Goal: Task Accomplishment & Management: Use online tool/utility

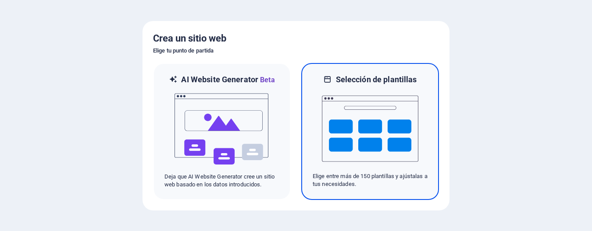
click at [373, 119] on img at bounding box center [370, 129] width 96 height 88
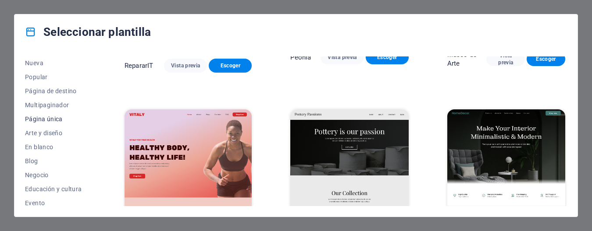
scroll to position [44, 0]
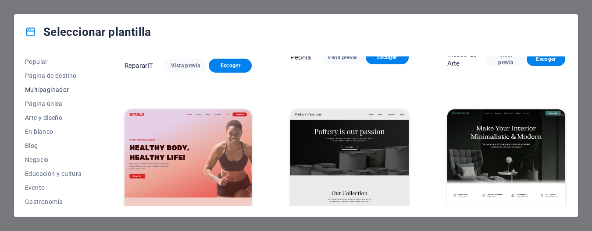
click at [48, 88] on font "Multipaginador" at bounding box center [47, 89] width 44 height 7
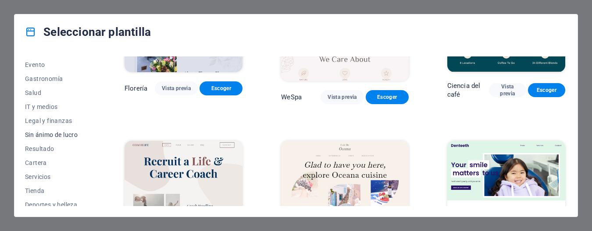
scroll to position [175, 0]
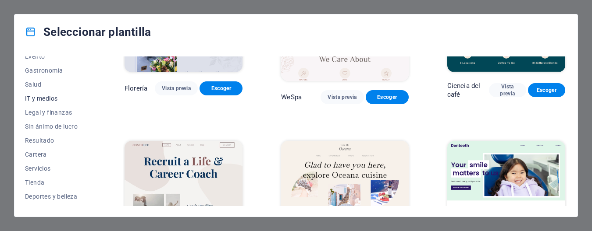
click at [41, 98] on span "IT y medios" at bounding box center [55, 98] width 61 height 7
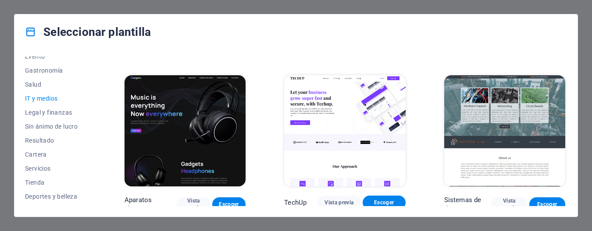
scroll to position [202, 0]
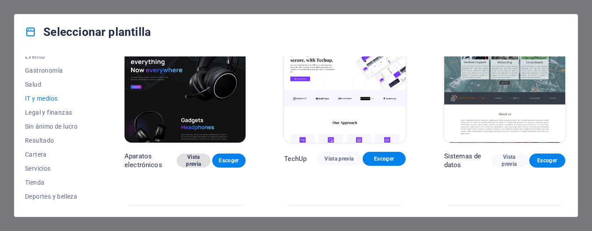
click at [191, 161] on font "Vista previa" at bounding box center [193, 160] width 15 height 13
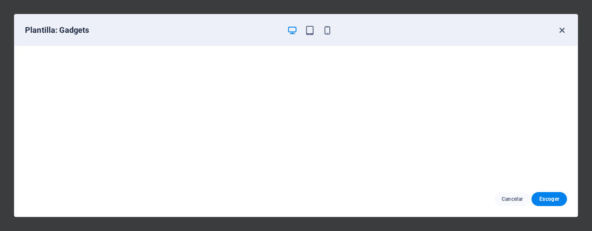
click at [560, 30] on icon "button" at bounding box center [562, 30] width 10 height 10
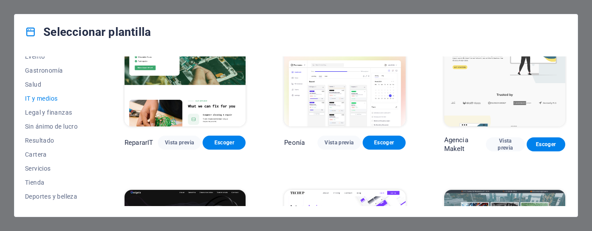
scroll to position [44, 0]
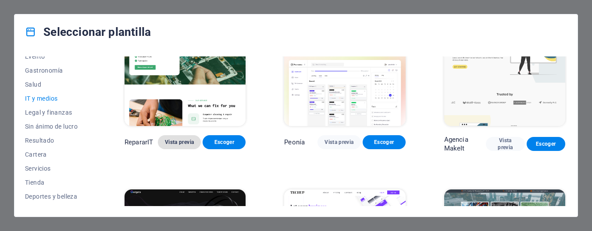
click at [174, 144] on font "Vista previa" at bounding box center [179, 142] width 29 height 6
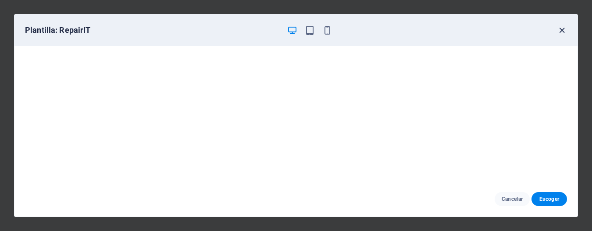
click at [563, 29] on icon "button" at bounding box center [562, 30] width 10 height 10
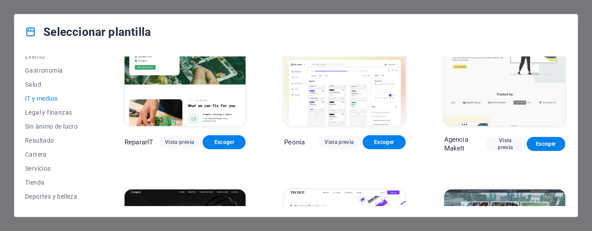
click at [563, 29] on icon "button" at bounding box center [562, 30] width 10 height 10
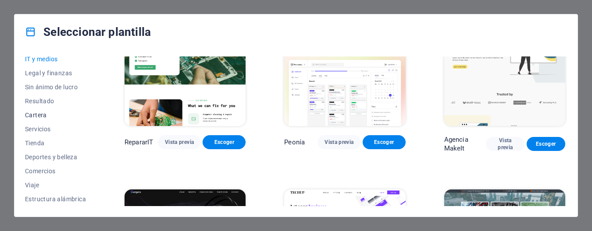
scroll to position [39, 0]
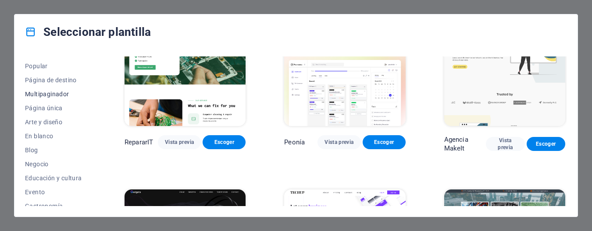
click at [55, 92] on font "Multipaginador" at bounding box center [47, 94] width 44 height 7
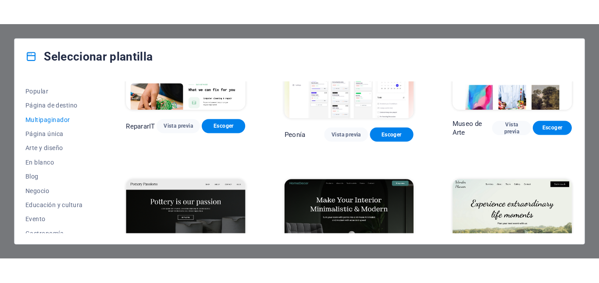
scroll to position [350, 0]
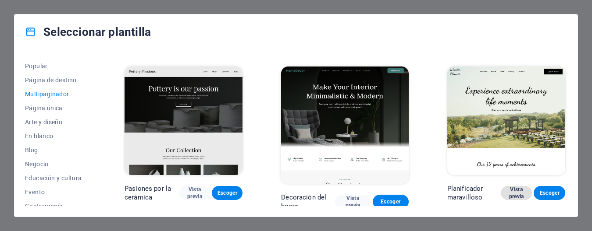
click at [511, 187] on font "Vista previa" at bounding box center [516, 193] width 15 height 13
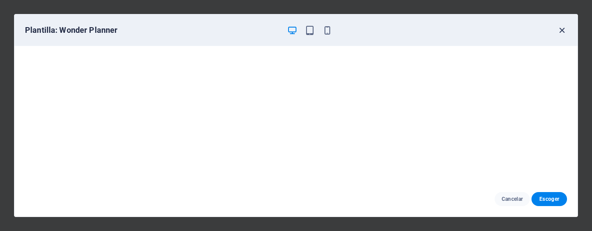
click at [561, 30] on icon "button" at bounding box center [562, 30] width 10 height 10
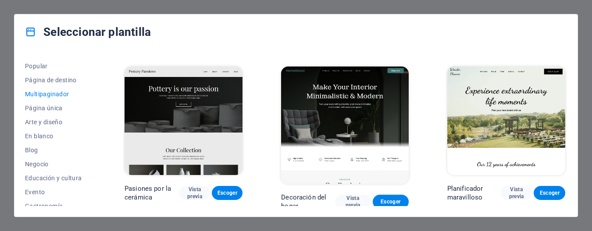
click at [515, 77] on img at bounding box center [506, 121] width 118 height 109
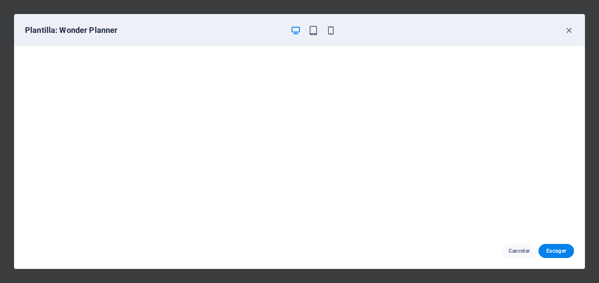
scroll to position [354, 0]
click at [298, 32] on icon "button" at bounding box center [296, 30] width 10 height 10
click at [333, 34] on icon "button" at bounding box center [331, 30] width 10 height 10
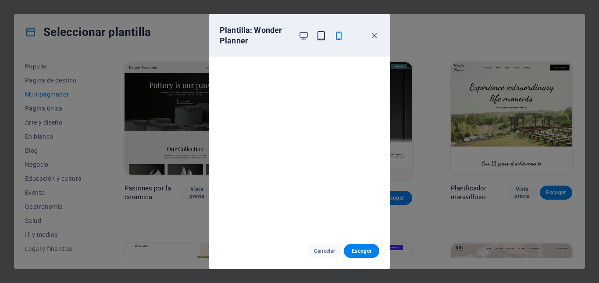
click at [325, 35] on icon "button" at bounding box center [321, 36] width 10 height 10
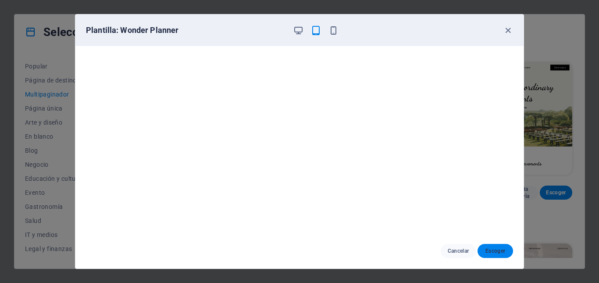
click at [494, 231] on font "Escoger" at bounding box center [495, 251] width 20 height 6
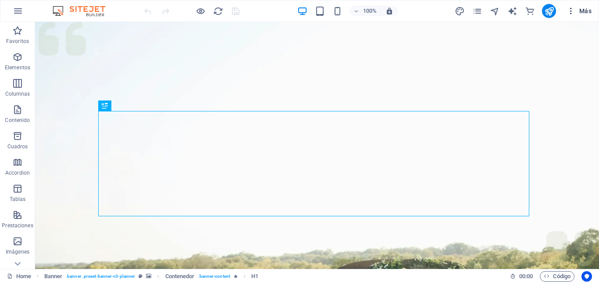
click at [582, 7] on button "Más" at bounding box center [579, 11] width 32 height 14
click at [56, 9] on img at bounding box center [83, 11] width 66 height 11
click at [584, 11] on span "Más" at bounding box center [578, 11] width 25 height 9
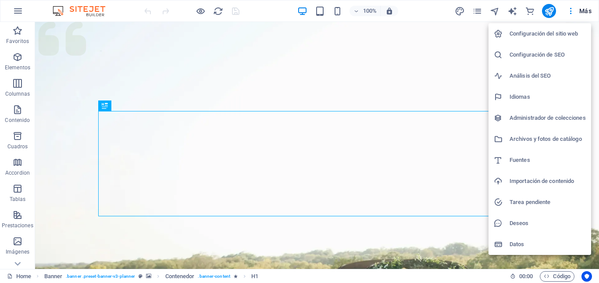
click at [18, 265] on div at bounding box center [299, 141] width 599 height 283
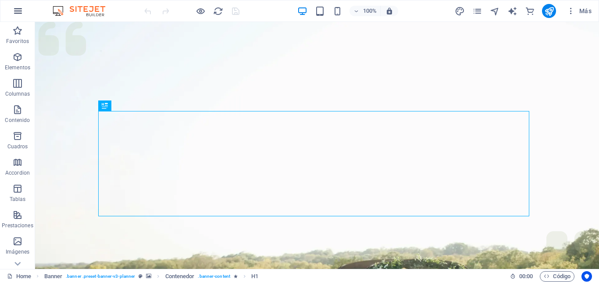
click at [16, 10] on icon "button" at bounding box center [18, 11] width 11 height 11
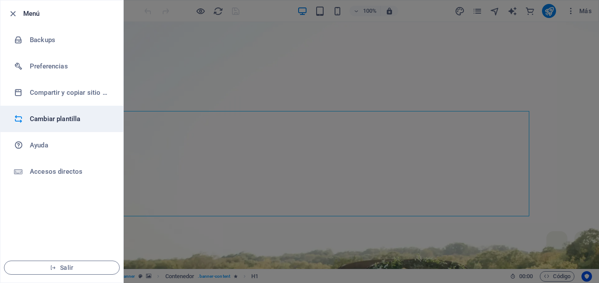
click at [67, 120] on h6 "Cambiar plantilla" at bounding box center [70, 119] width 81 height 11
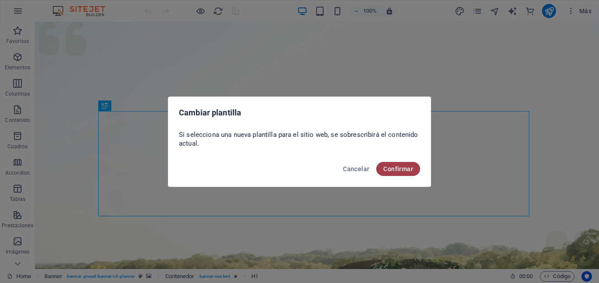
click at [388, 170] on span "Confirmar" at bounding box center [398, 168] width 30 height 7
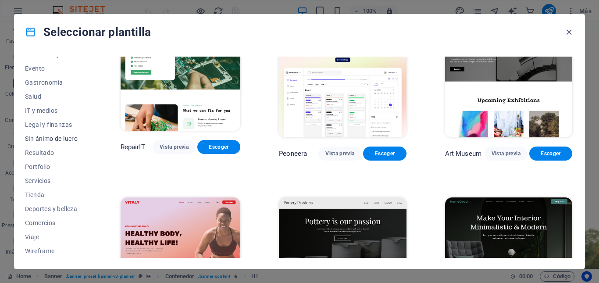
scroll to position [120, 0]
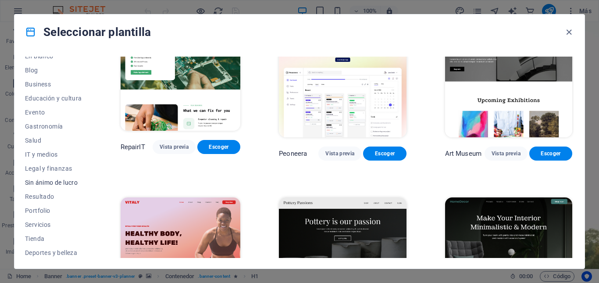
click at [46, 181] on span "Sin ánimo de lucro" at bounding box center [53, 182] width 57 height 7
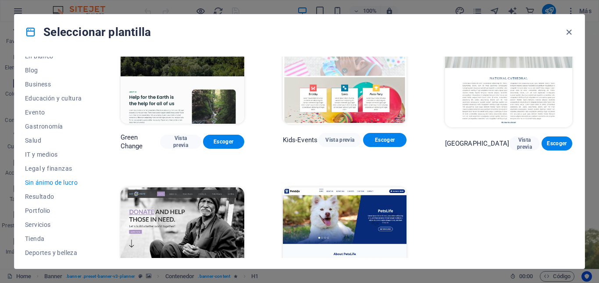
scroll to position [0, 0]
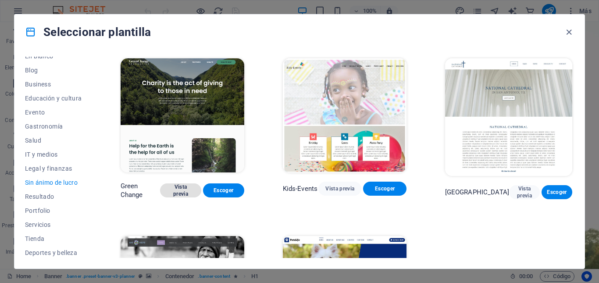
click at [183, 193] on span "Vista previa" at bounding box center [180, 190] width 27 height 14
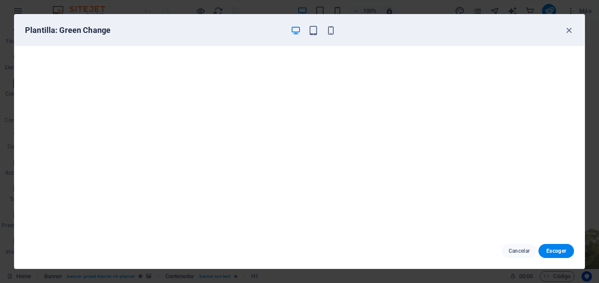
scroll to position [2, 0]
click at [571, 29] on icon "button" at bounding box center [569, 30] width 10 height 10
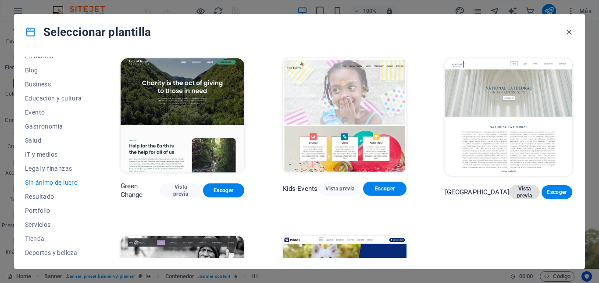
click at [516, 188] on span "Vista previa" at bounding box center [524, 192] width 17 height 14
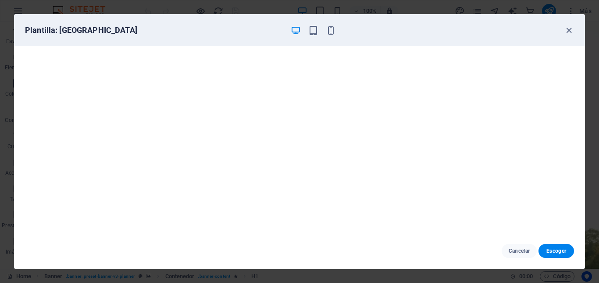
click at [571, 35] on div "Plantilla: [GEOGRAPHIC_DATA]" at bounding box center [299, 30] width 570 height 32
click at [568, 31] on icon "button" at bounding box center [569, 30] width 10 height 10
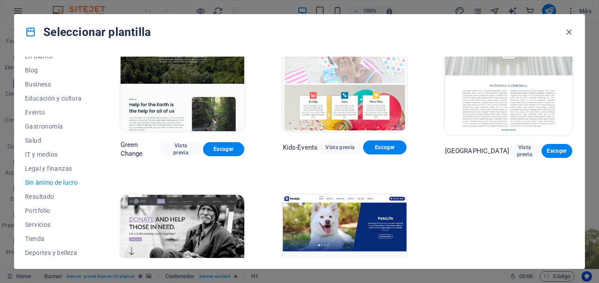
scroll to position [115, 0]
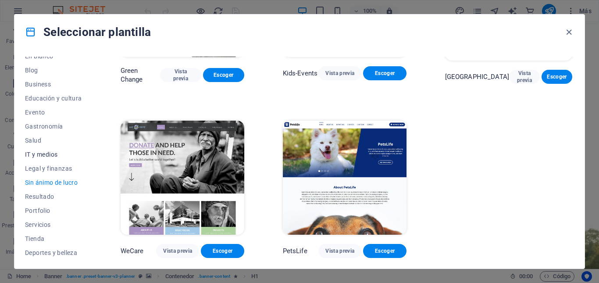
click at [50, 152] on span "IT y medios" at bounding box center [53, 154] width 57 height 7
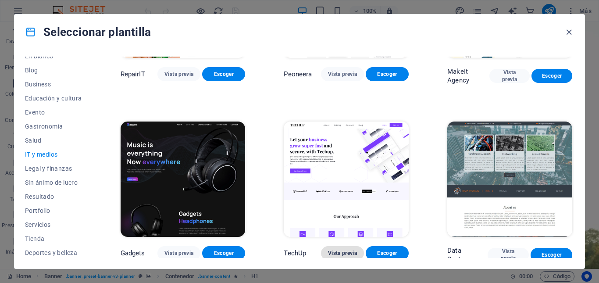
click at [329, 252] on span "Vista previa" at bounding box center [342, 252] width 29 height 7
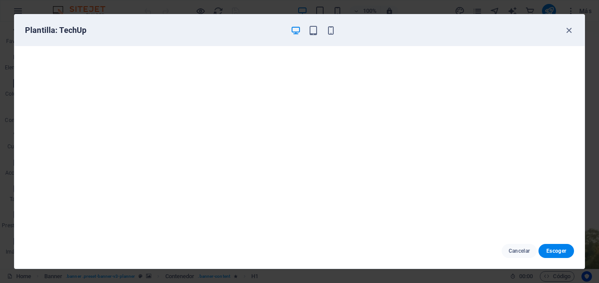
scroll to position [2, 0]
click at [520, 251] on span "Cancelar" at bounding box center [518, 250] width 21 height 7
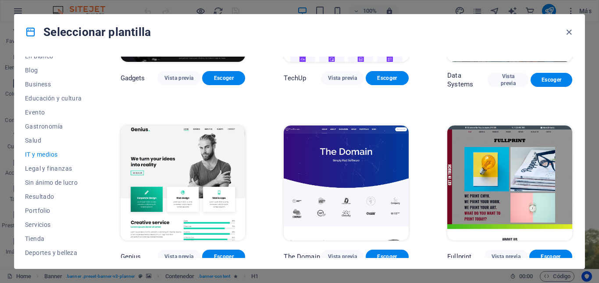
scroll to position [291, 0]
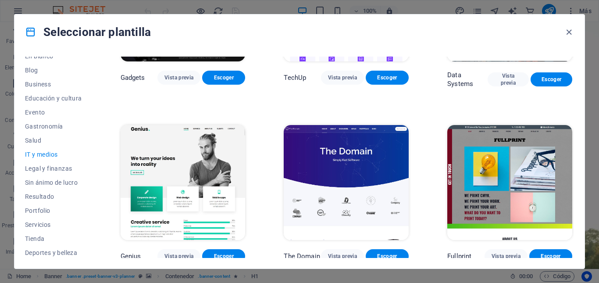
click at [355, 167] on img at bounding box center [346, 182] width 125 height 115
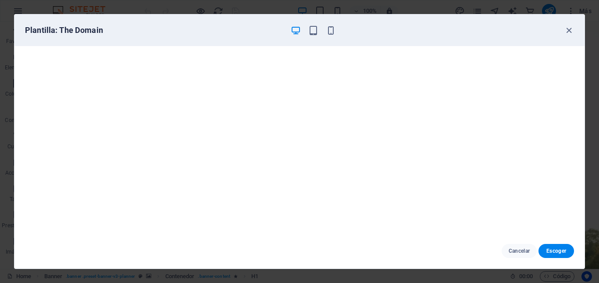
scroll to position [2, 0]
click at [562, 250] on span "Escoger" at bounding box center [555, 250] width 21 height 7
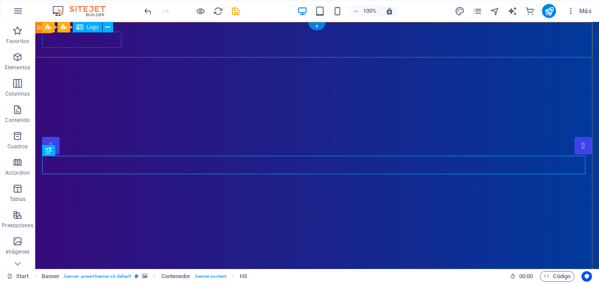
select select "px"
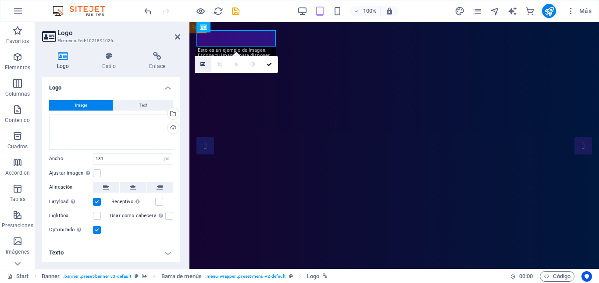
click at [202, 64] on icon at bounding box center [202, 64] width 5 height 6
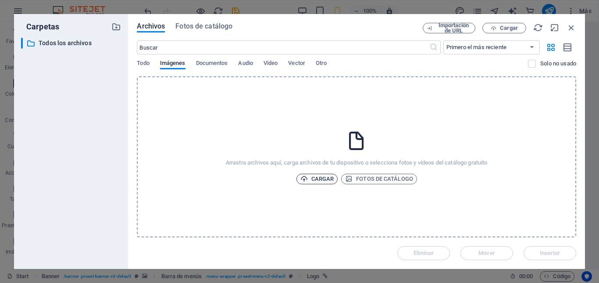
click at [323, 177] on span "Cargar" at bounding box center [317, 179] width 34 height 11
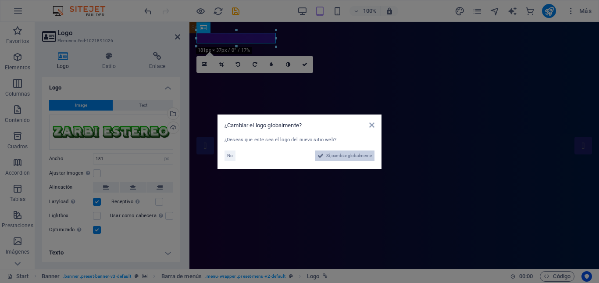
click at [347, 157] on span "Sí, cambiar globalmente" at bounding box center [349, 155] width 46 height 11
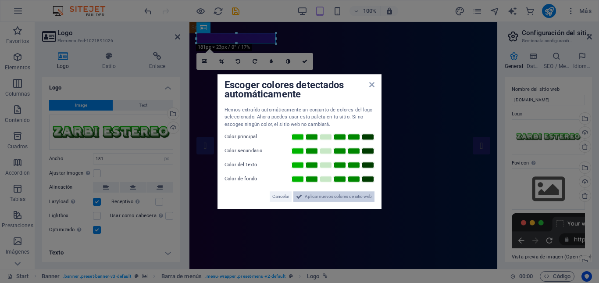
click at [340, 198] on span "Aplicar nuevos colores de sitio web" at bounding box center [338, 196] width 67 height 11
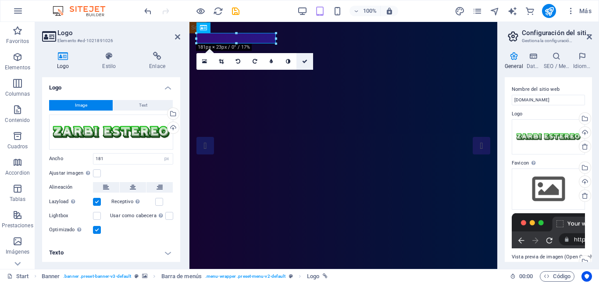
click at [302, 62] on icon at bounding box center [304, 61] width 5 height 5
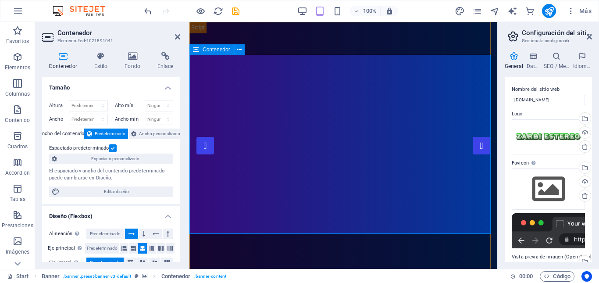
click at [546, 182] on div "Arrastra archivos aquí, haz clic para escoger archivos o selecciona archivos de…" at bounding box center [547, 188] width 73 height 41
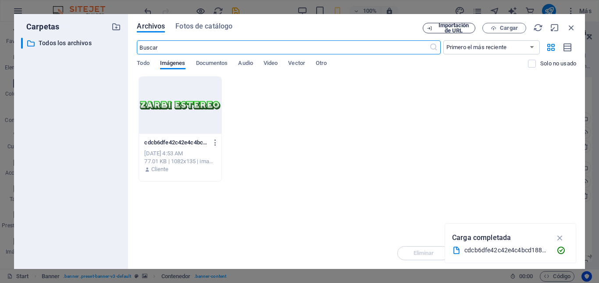
click at [444, 28] on span "Importación de URL" at bounding box center [453, 28] width 35 height 11
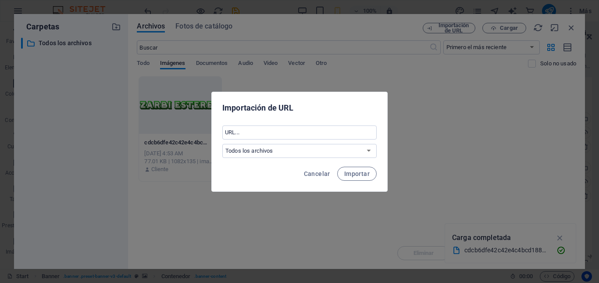
click at [492, 28] on div "Importación de URL ​ Todos los archivos Cancelar Importar" at bounding box center [299, 141] width 599 height 283
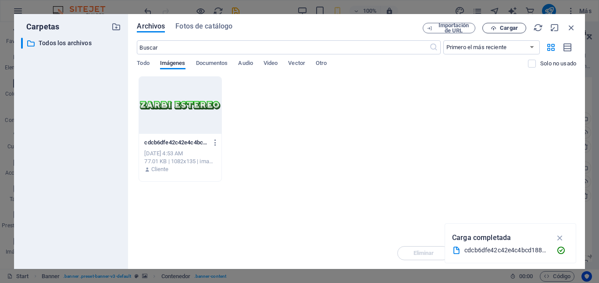
click at [495, 28] on icon "button" at bounding box center [493, 28] width 6 height 6
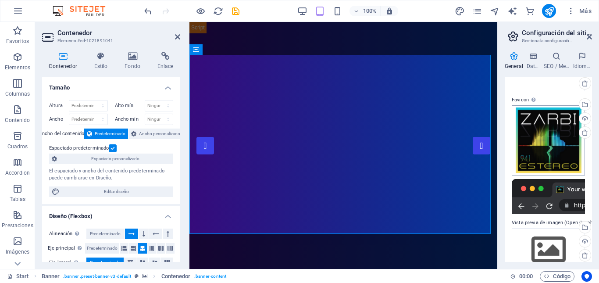
scroll to position [78, 0]
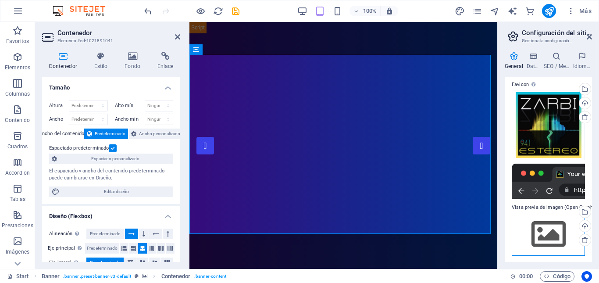
click at [566, 225] on div "Arrastra archivos aquí, haz clic para escoger archivos o selecciona archivos de…" at bounding box center [547, 234] width 73 height 43
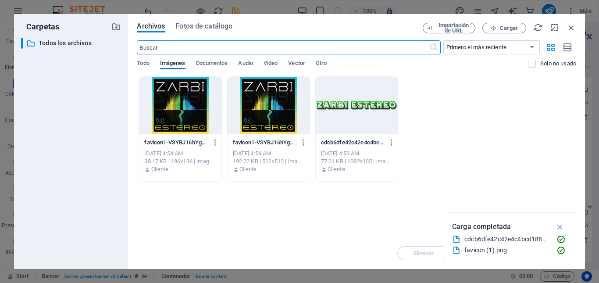
click at [199, 110] on div at bounding box center [180, 105] width 82 height 57
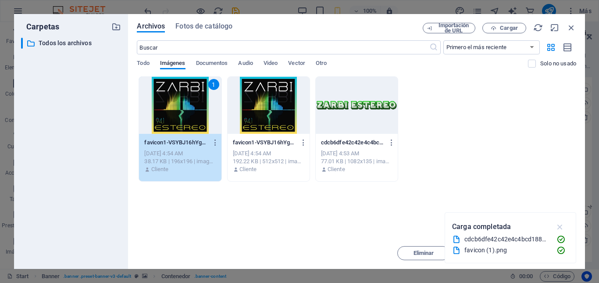
click at [558, 227] on icon "button" at bounding box center [560, 227] width 10 height 10
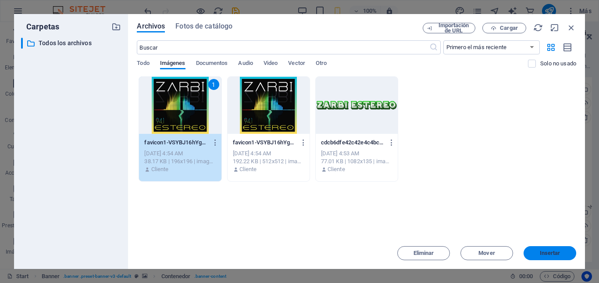
click at [552, 252] on span "Insertar" at bounding box center [549, 252] width 21 height 5
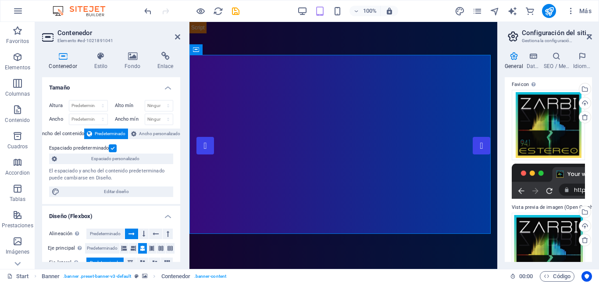
scroll to position [108, 0]
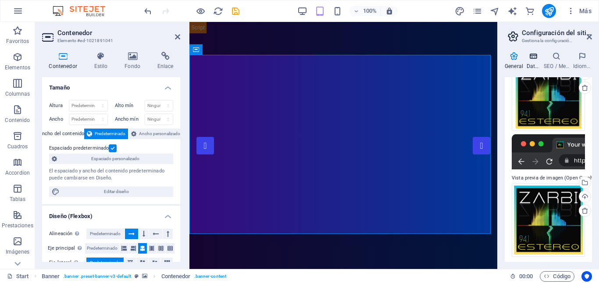
click at [534, 55] on icon at bounding box center [533, 56] width 14 height 9
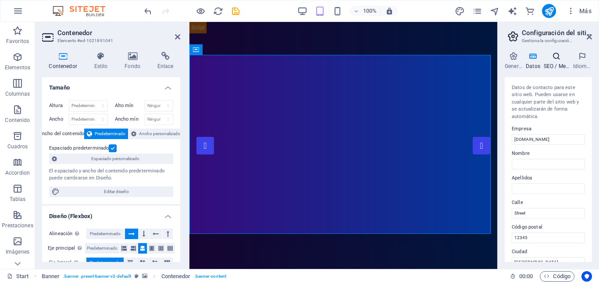
click at [563, 57] on icon at bounding box center [556, 56] width 26 height 9
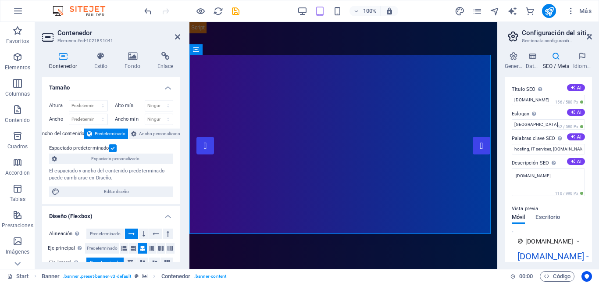
click at [566, 56] on icon at bounding box center [556, 56] width 27 height 9
click at [98, 64] on h4 "Estilo" at bounding box center [102, 61] width 31 height 18
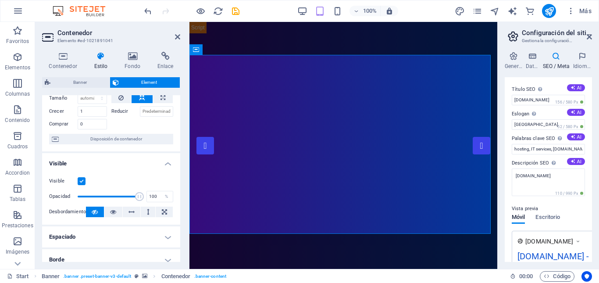
scroll to position [36, 0]
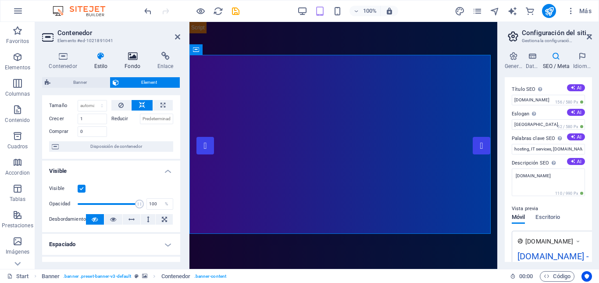
click at [137, 57] on icon at bounding box center [132, 56] width 29 height 9
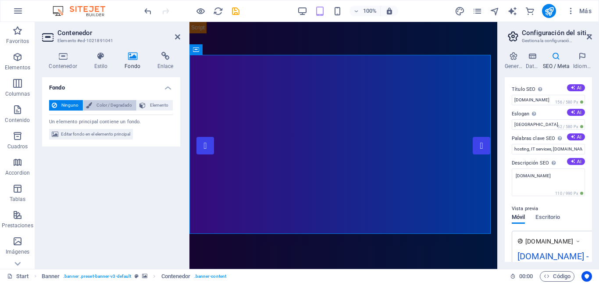
click at [121, 110] on span "Color / Degradado" at bounding box center [114, 105] width 39 height 11
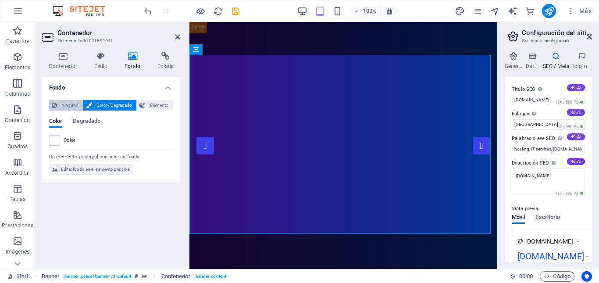
click at [71, 103] on span "Ninguno" at bounding box center [70, 105] width 21 height 11
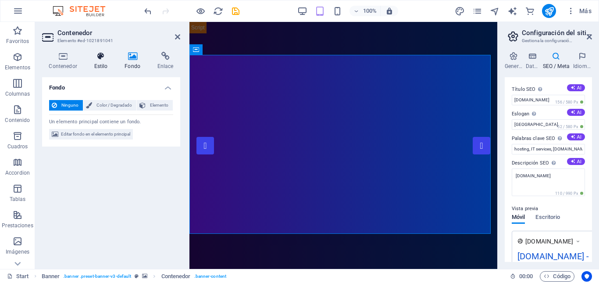
click at [99, 58] on icon at bounding box center [100, 56] width 27 height 9
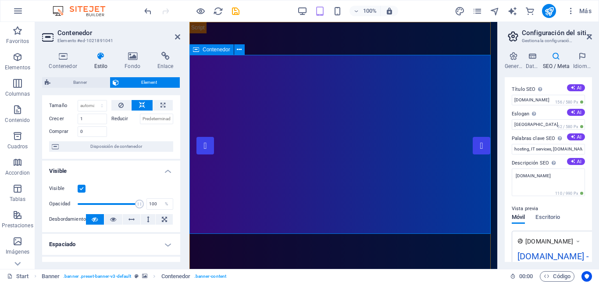
click at [223, 54] on div "Contenedor" at bounding box center [211, 49] width 44 height 11
click at [218, 52] on span "Contenedor" at bounding box center [216, 49] width 28 height 5
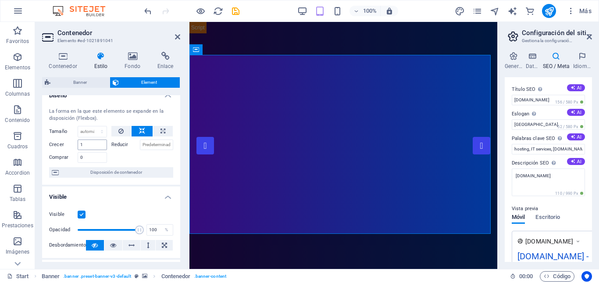
scroll to position [0, 0]
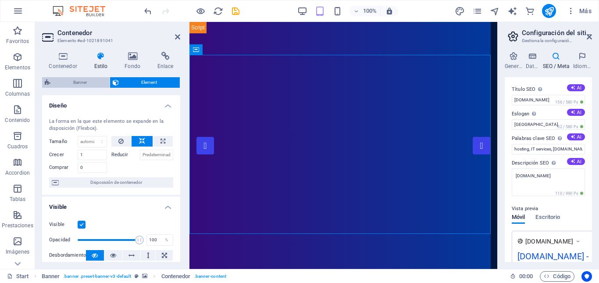
click at [87, 85] on span "Banner" at bounding box center [80, 82] width 54 height 11
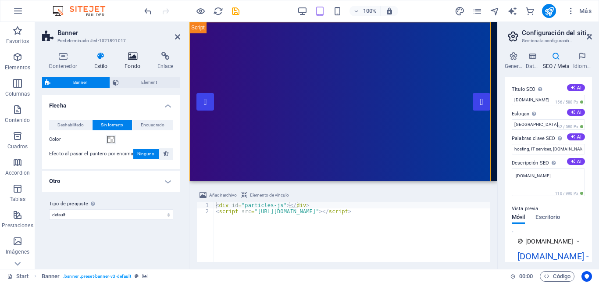
click at [134, 60] on icon at bounding box center [132, 56] width 29 height 9
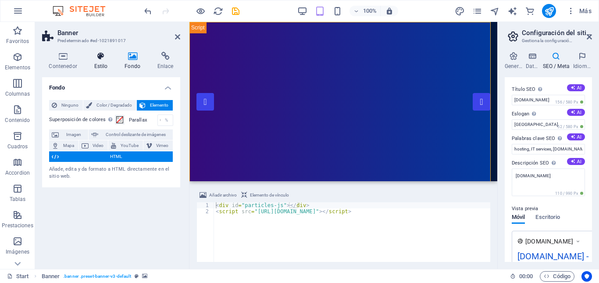
click at [99, 63] on h4 "Estilo" at bounding box center [102, 61] width 31 height 18
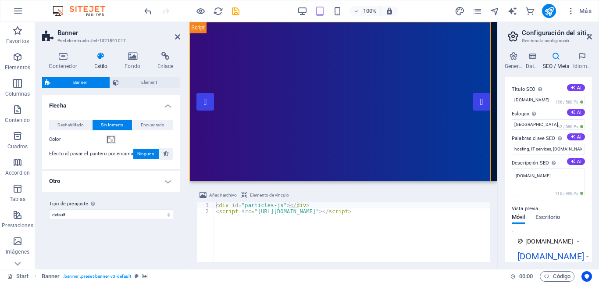
click at [99, 63] on h4 "Estilo" at bounding box center [102, 61] width 31 height 18
click at [102, 60] on icon at bounding box center [100, 56] width 27 height 9
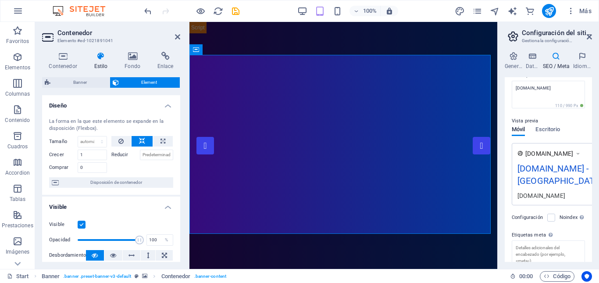
click at [100, 62] on h4 "Estilo" at bounding box center [102, 61] width 31 height 18
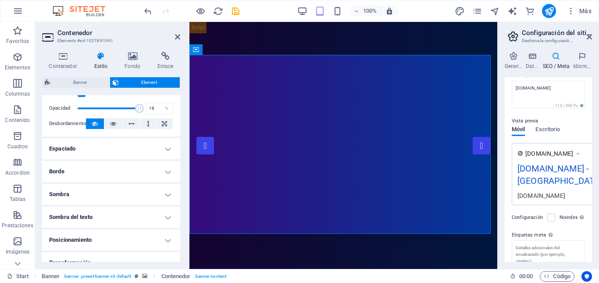
click at [88, 107] on span at bounding box center [109, 108] width 62 height 13
type input "1"
drag, startPoint x: 86, startPoint y: 109, endPoint x: 53, endPoint y: 128, distance: 38.1
drag, startPoint x: 53, startPoint y: 128, endPoint x: 108, endPoint y: 74, distance: 77.2
